Goal: Entertainment & Leisure: Browse casually

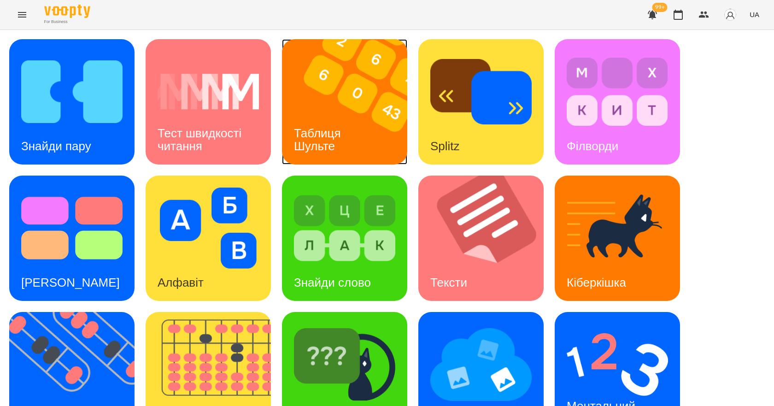
click at [348, 121] on div "Таблиця Шульте" at bounding box center [319, 139] width 74 height 49
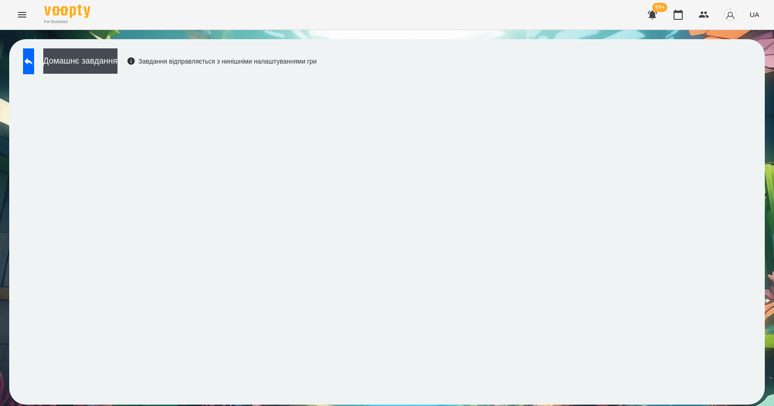
click at [330, 47] on div "Домашнє завдання Завдання відправляється з нинішніми налаштуваннями гри" at bounding box center [387, 221] width 756 height 365
click at [34, 60] on button at bounding box center [28, 61] width 11 height 26
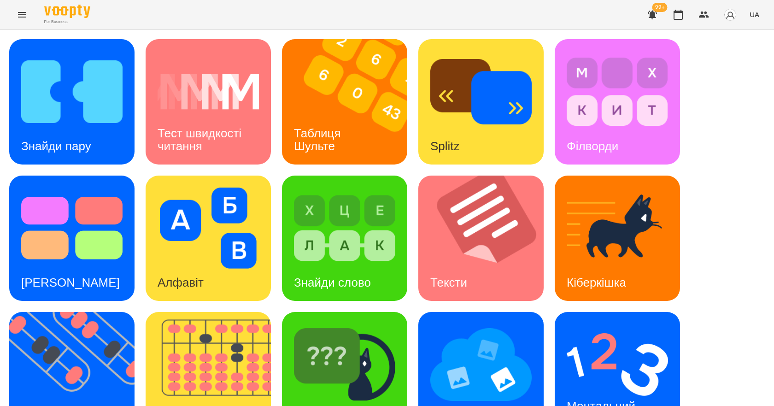
scroll to position [177, 0]
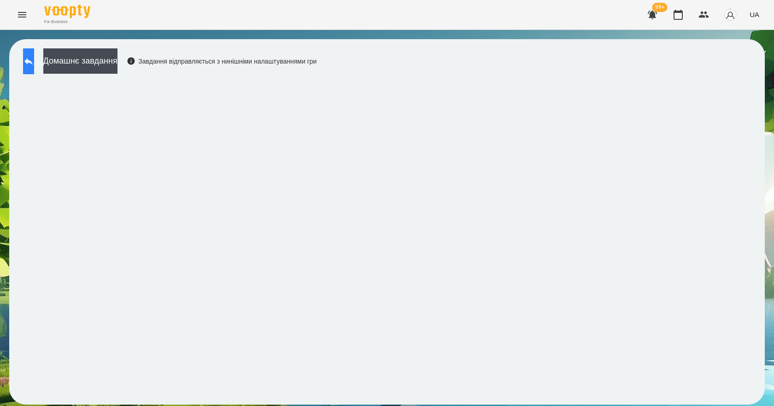
click at [34, 69] on button at bounding box center [28, 61] width 11 height 26
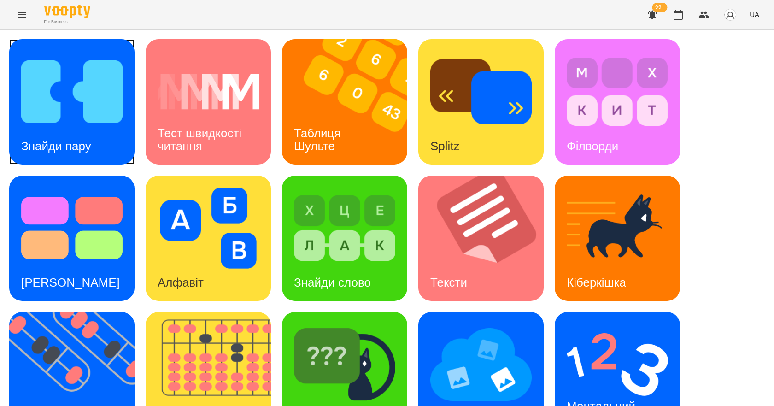
click at [61, 118] on img at bounding box center [71, 91] width 101 height 81
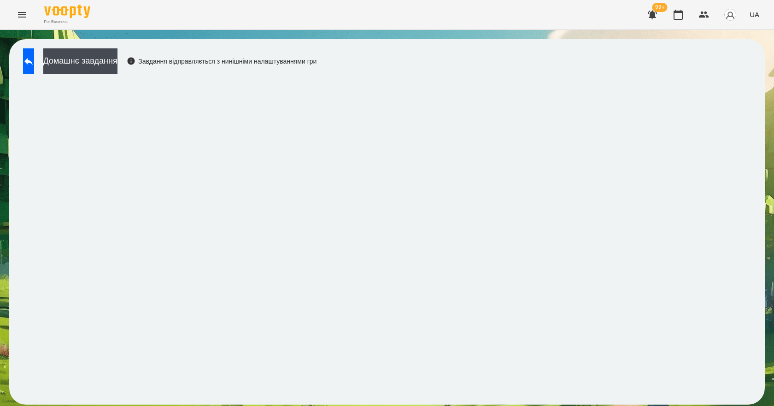
drag, startPoint x: 400, startPoint y: 79, endPoint x: 543, endPoint y: 51, distance: 146.5
click at [543, 51] on div "Домашнє завдання Завдання відправляється з нинішніми налаштуваннями гри" at bounding box center [387, 221] width 756 height 365
click at [34, 51] on button at bounding box center [28, 61] width 11 height 26
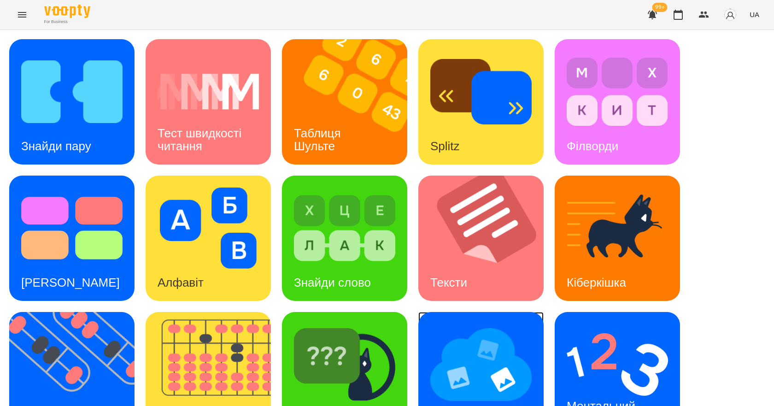
click at [437, 329] on img at bounding box center [480, 364] width 101 height 81
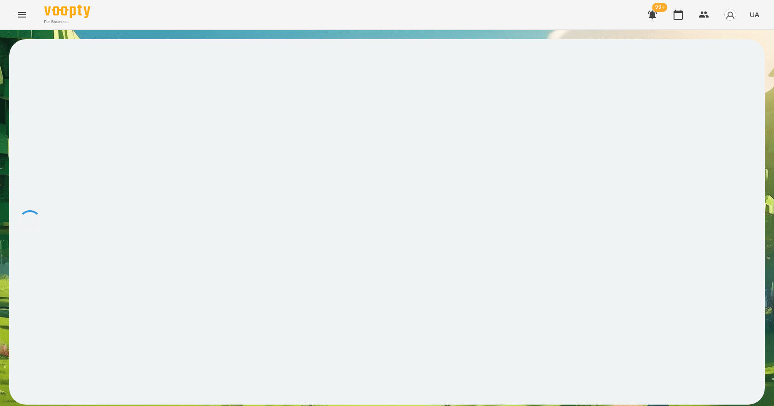
click at [477, 137] on div at bounding box center [387, 221] width 756 height 365
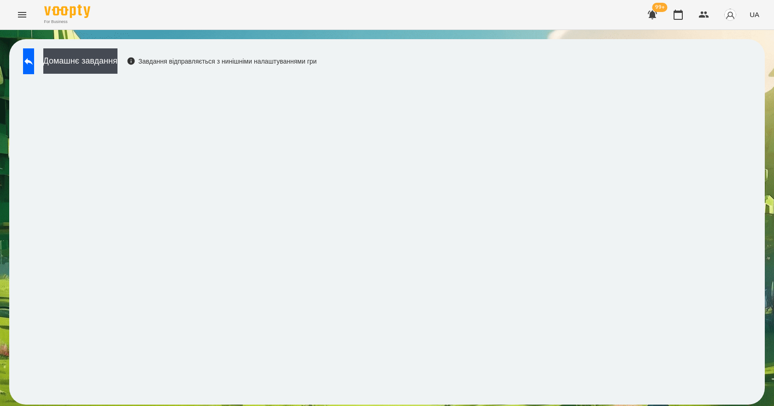
click at [349, 17] on div "For Business 99+ UA" at bounding box center [387, 14] width 774 height 29
click at [33, 63] on icon at bounding box center [28, 61] width 8 height 7
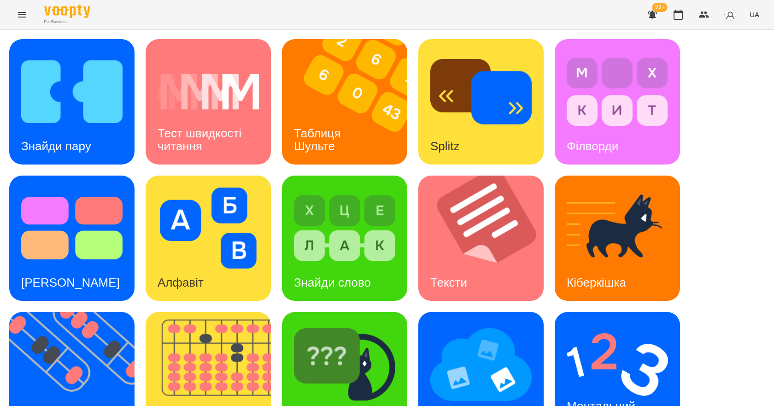
scroll to position [177, 0]
click at [637, 399] on h3 "Ментальний рахунок" at bounding box center [603, 412] width 72 height 26
